Goal: Task Accomplishment & Management: Manage account settings

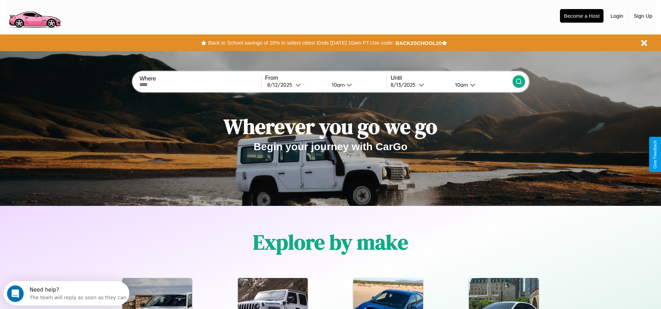
scroll to position [145, 0]
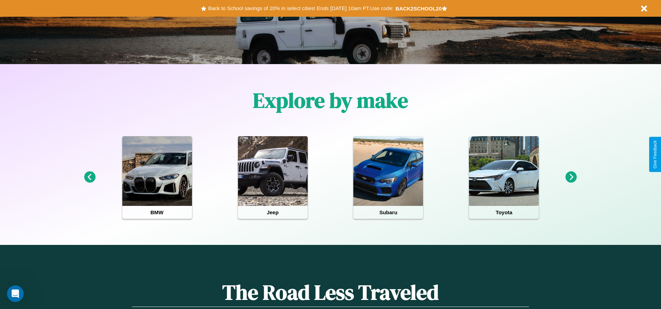
click at [89, 177] on icon at bounding box center [89, 176] width 11 height 11
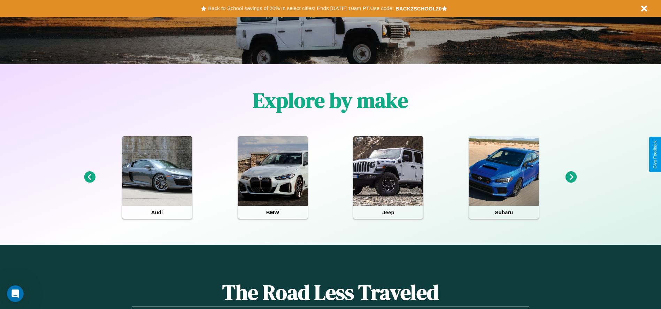
click at [571, 177] on icon at bounding box center [570, 176] width 11 height 11
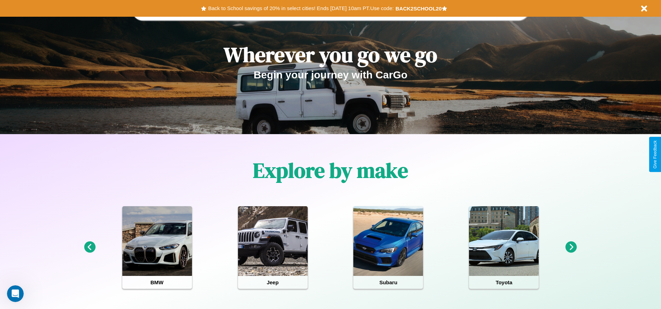
scroll to position [0, 0]
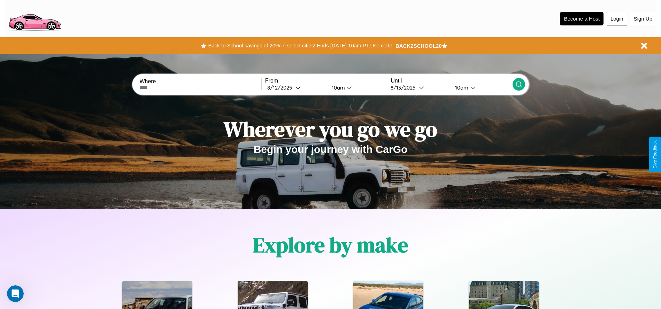
click at [616, 18] on button "Login" at bounding box center [617, 18] width 20 height 13
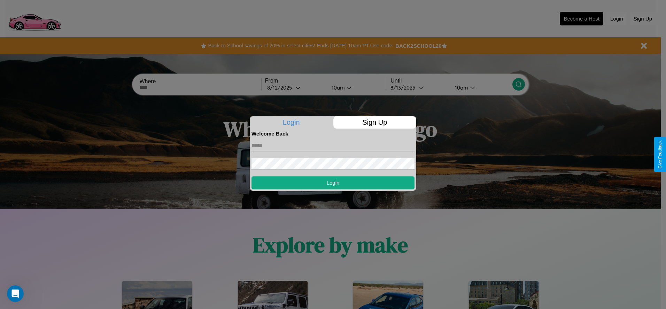
click at [333, 145] on input "text" at bounding box center [332, 145] width 163 height 11
type input "**********"
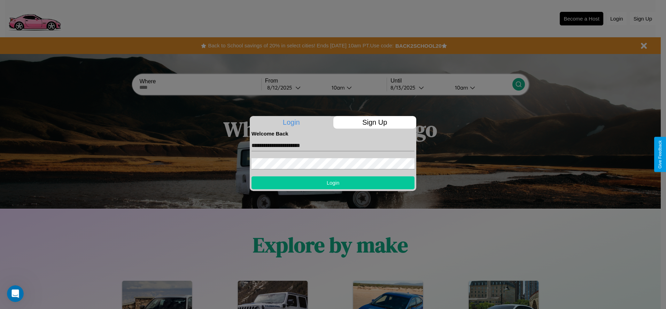
click at [333, 182] on button "Login" at bounding box center [332, 182] width 163 height 13
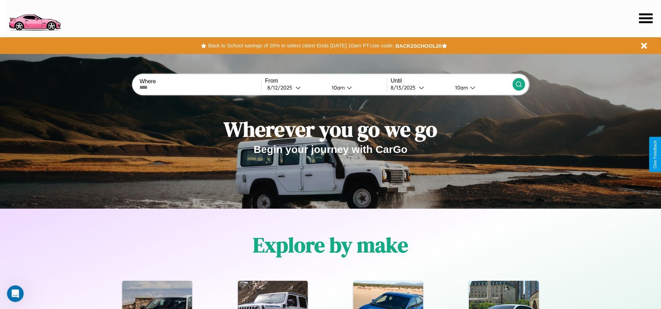
click at [645, 18] on icon at bounding box center [646, 18] width 14 height 10
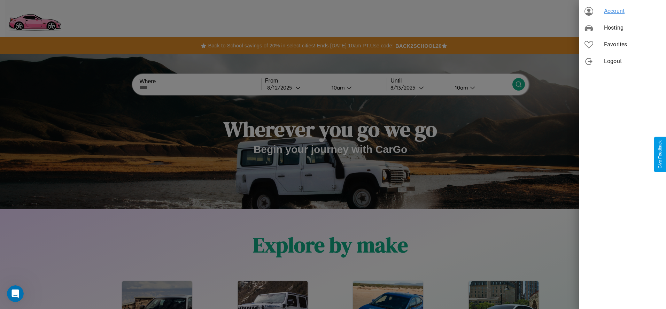
click at [622, 11] on span "Account" at bounding box center [632, 11] width 56 height 8
